Goal: Check status: Check status

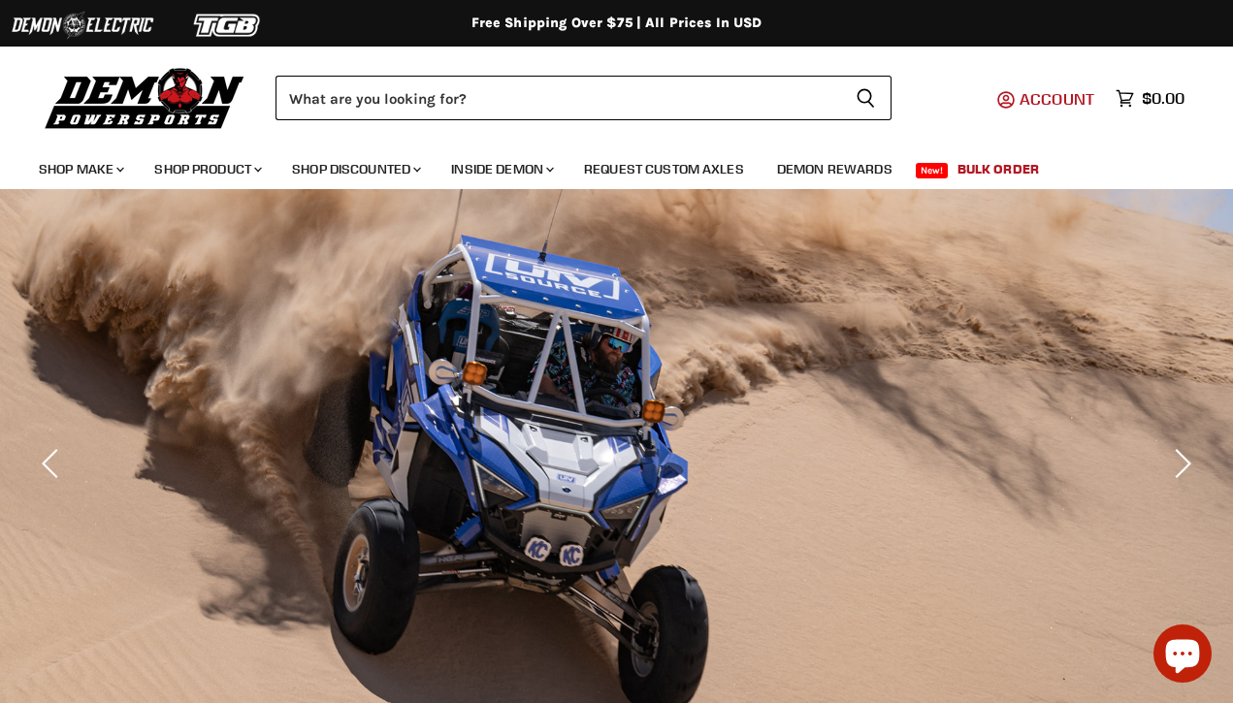
click at [1049, 102] on span "Account" at bounding box center [1056, 98] width 75 height 19
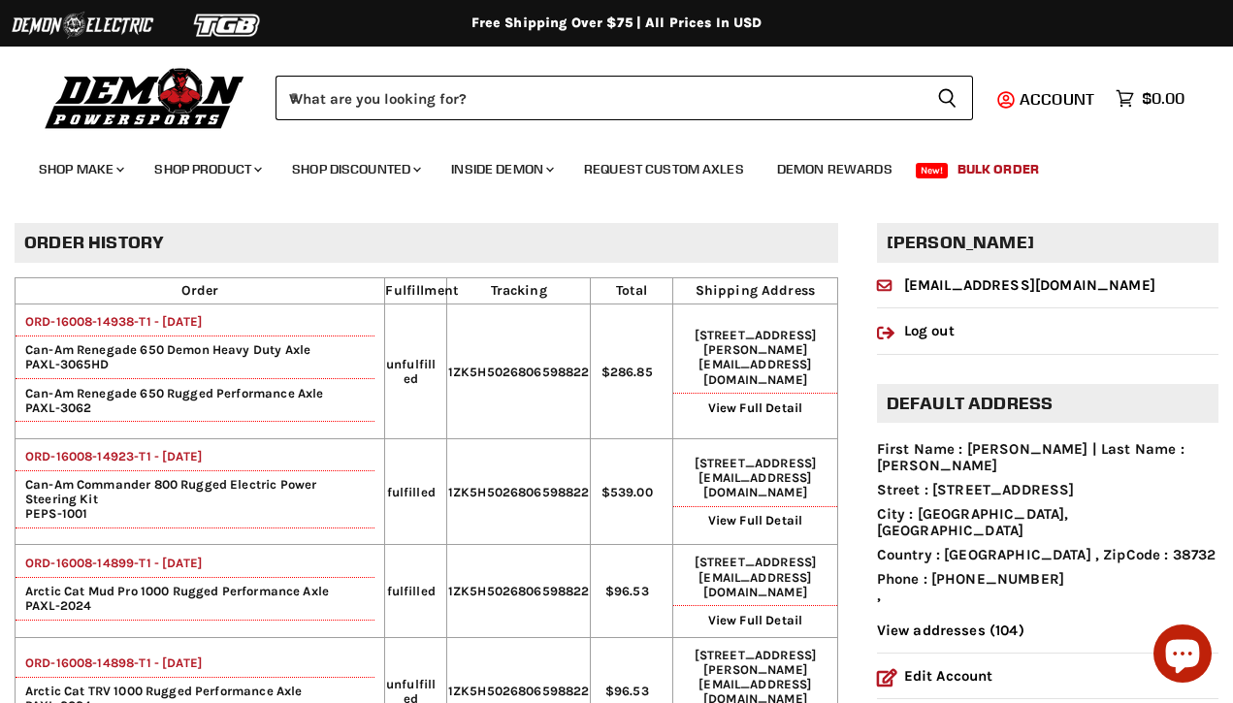
scroll to position [69, 0]
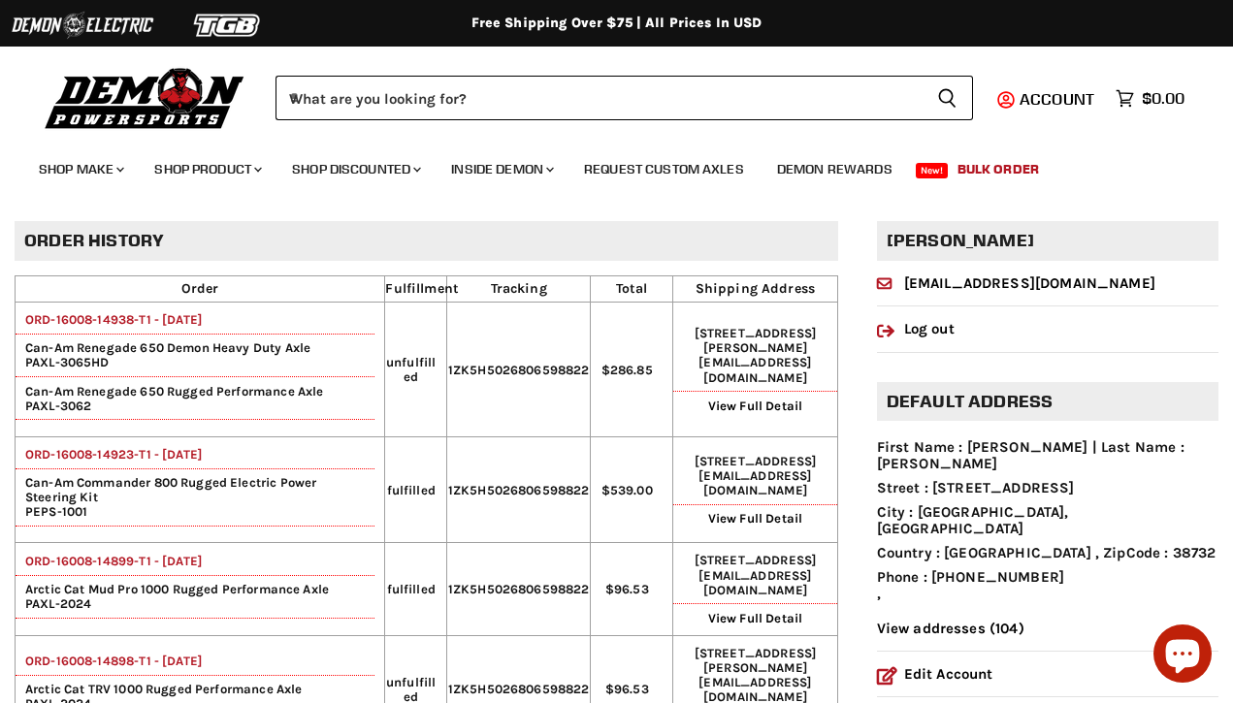
click at [134, 565] on link "ORD-16008-14899-T1 - 10 Aug, 2025" at bounding box center [109, 561] width 186 height 15
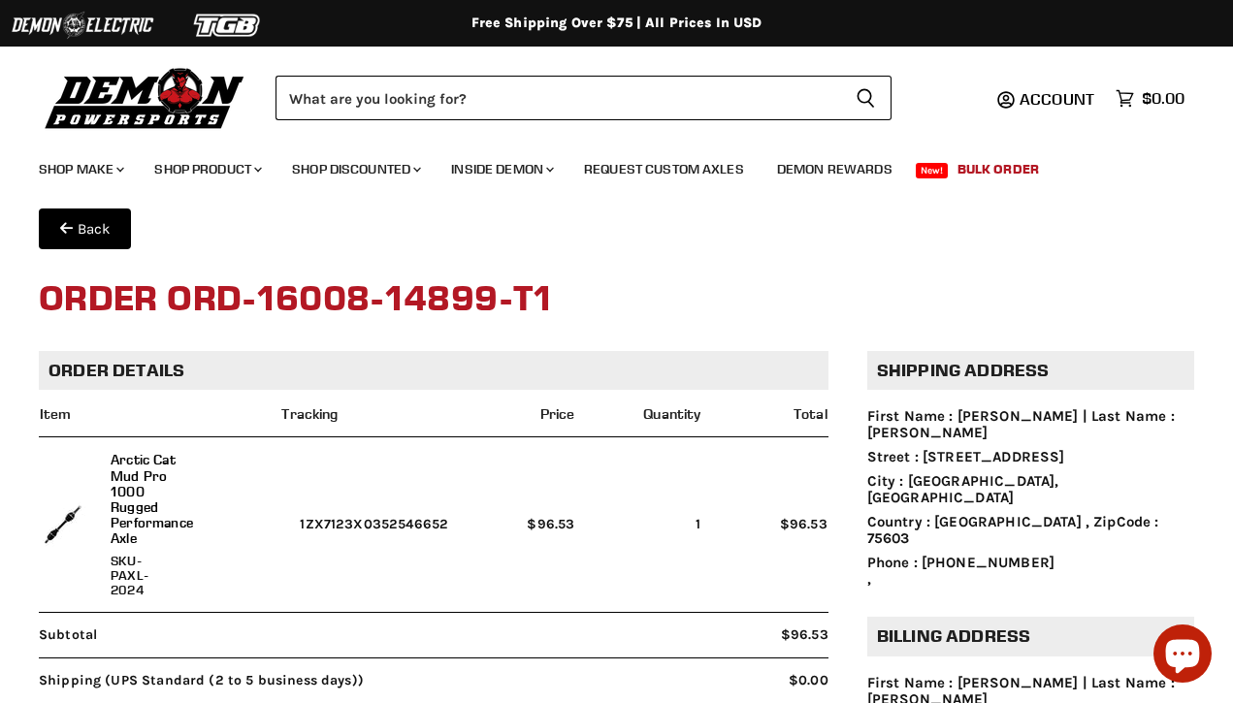
scroll to position [33, 0]
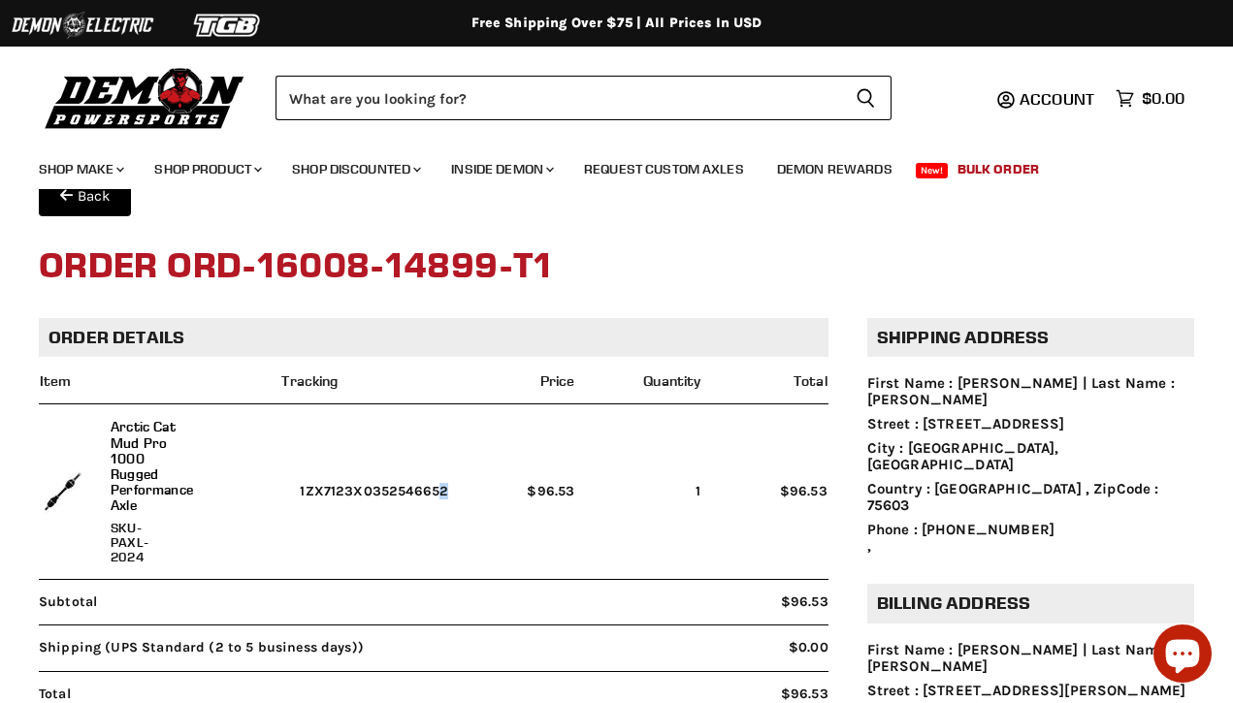
drag, startPoint x: 304, startPoint y: 490, endPoint x: 478, endPoint y: 484, distance: 174.7
click at [479, 488] on tr "Arctic Cat Mud Pro 1000 Rugged Performance Axle SKU-PAXL-2024 1ZX7123X035254665…" at bounding box center [433, 492] width 789 height 176
copy tr "1ZX7123X0352546652"
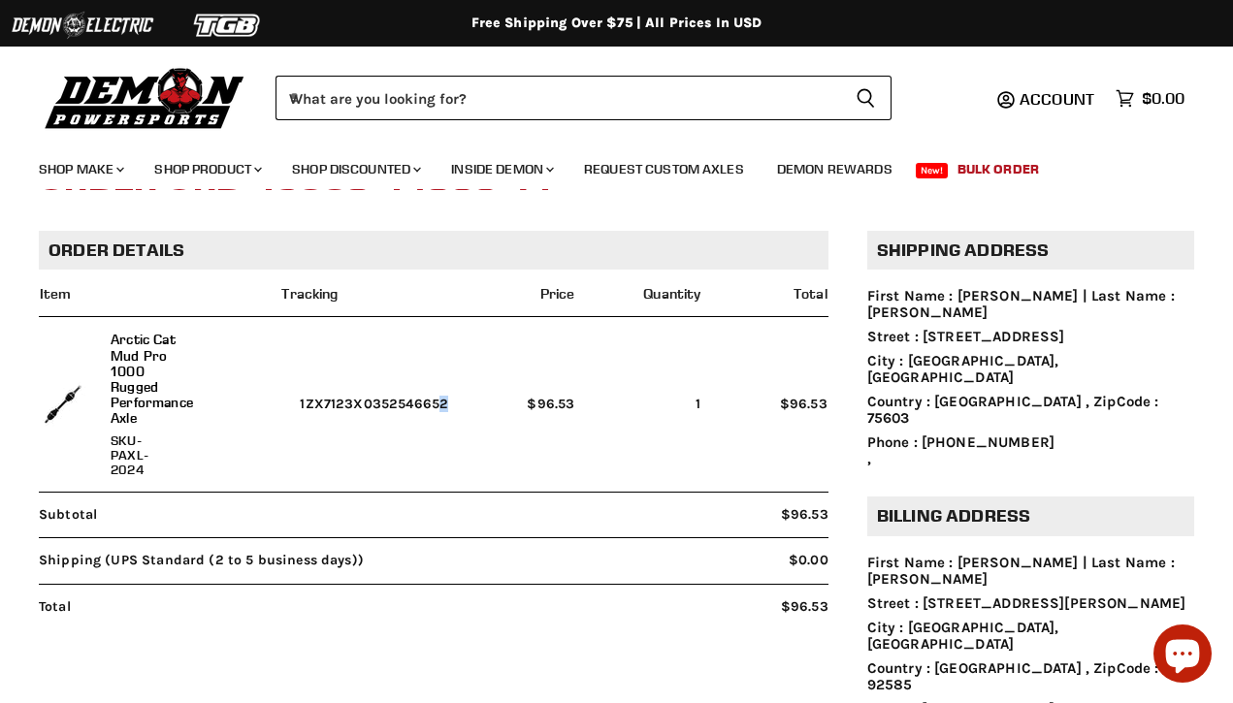
scroll to position [335, 0]
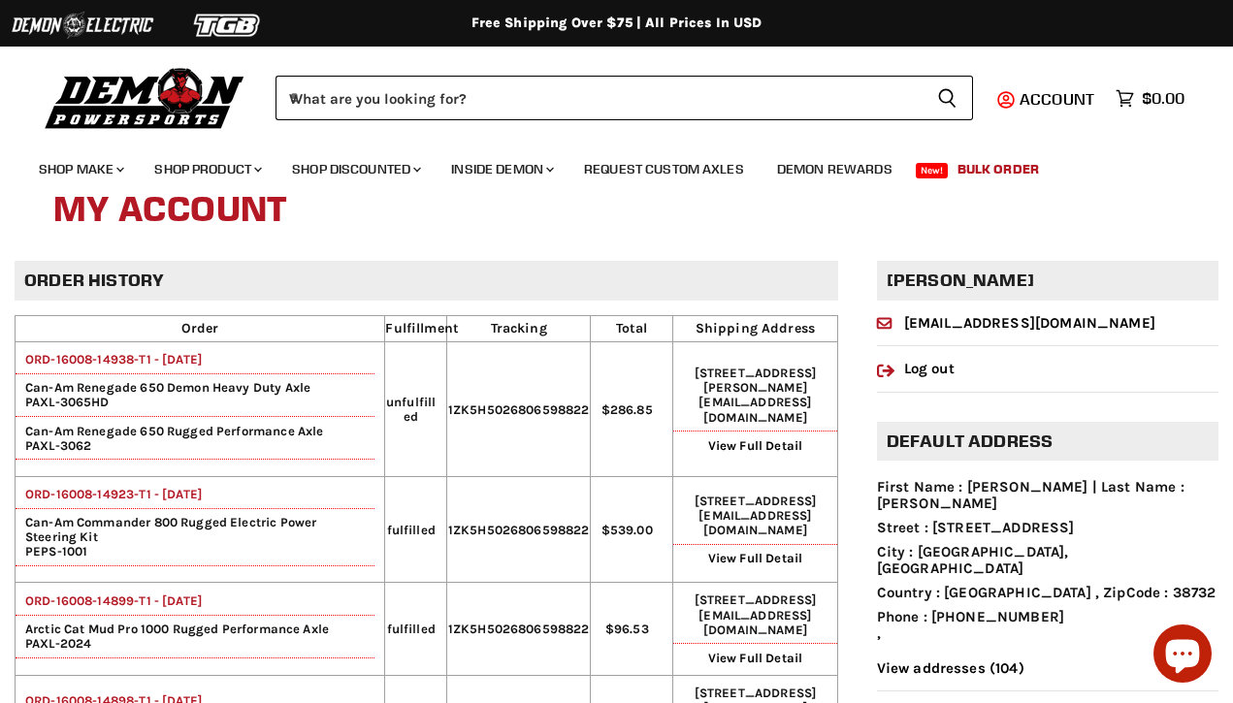
click at [202, 360] on link "ORD-16008-14938-T1 - 12 Aug, 2025" at bounding box center [109, 359] width 186 height 15
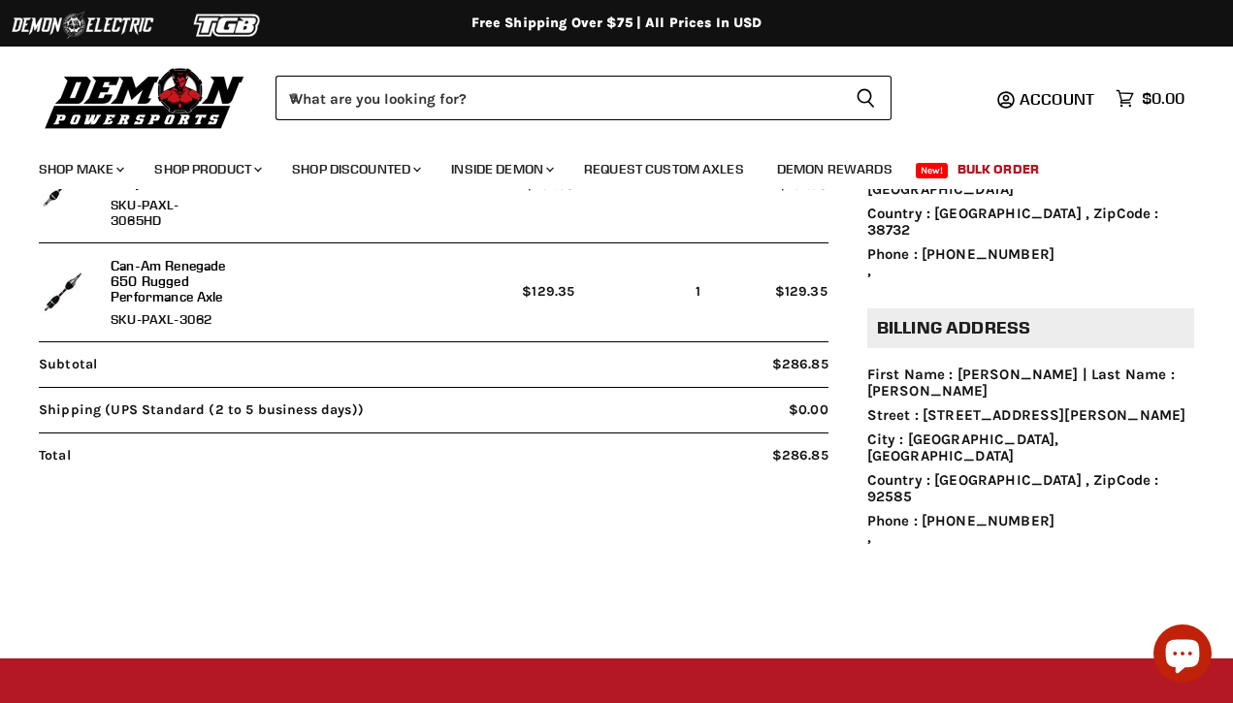
scroll to position [309, 0]
